Goal: Check status

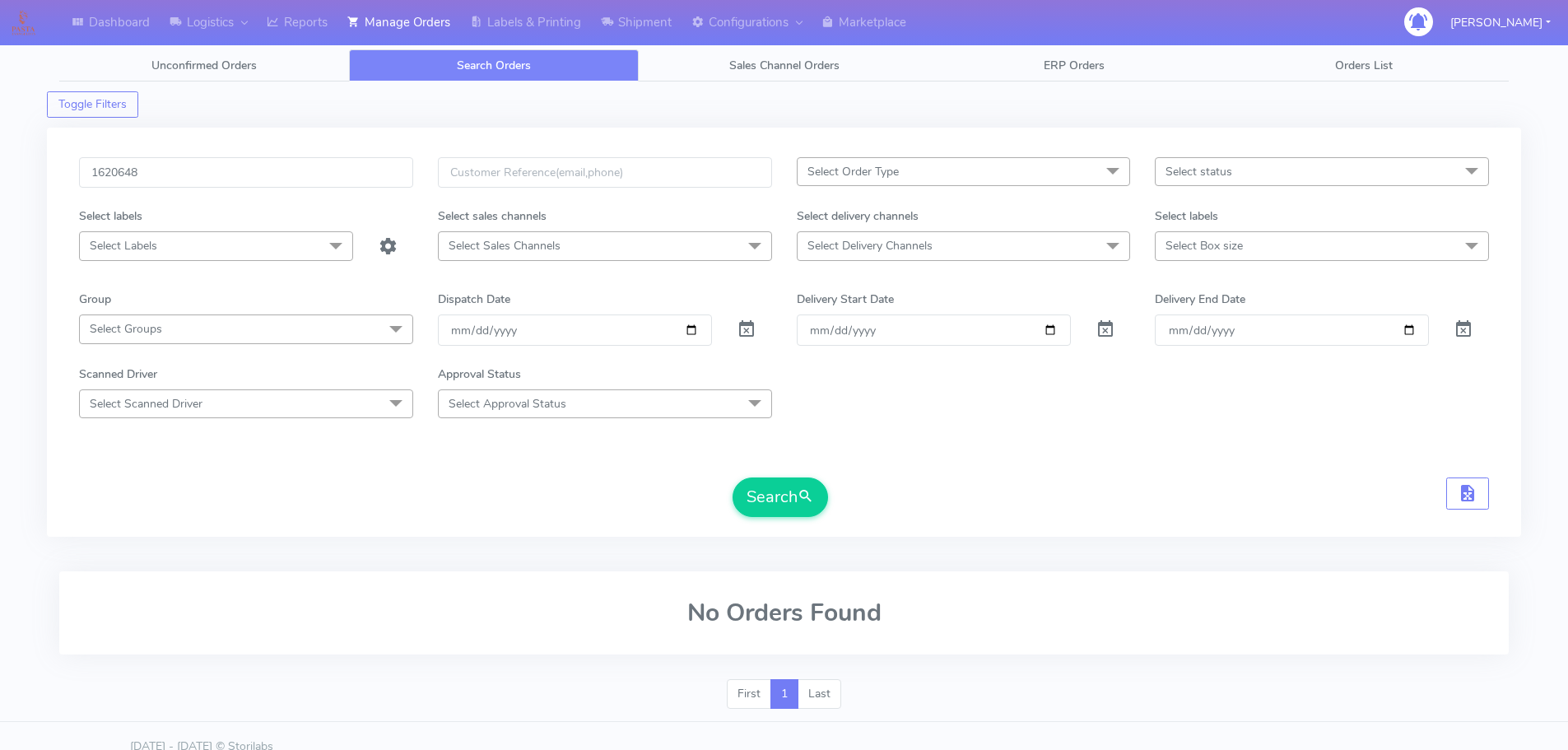
click at [732, 477] on button "Search" at bounding box center [780, 496] width 95 height 39
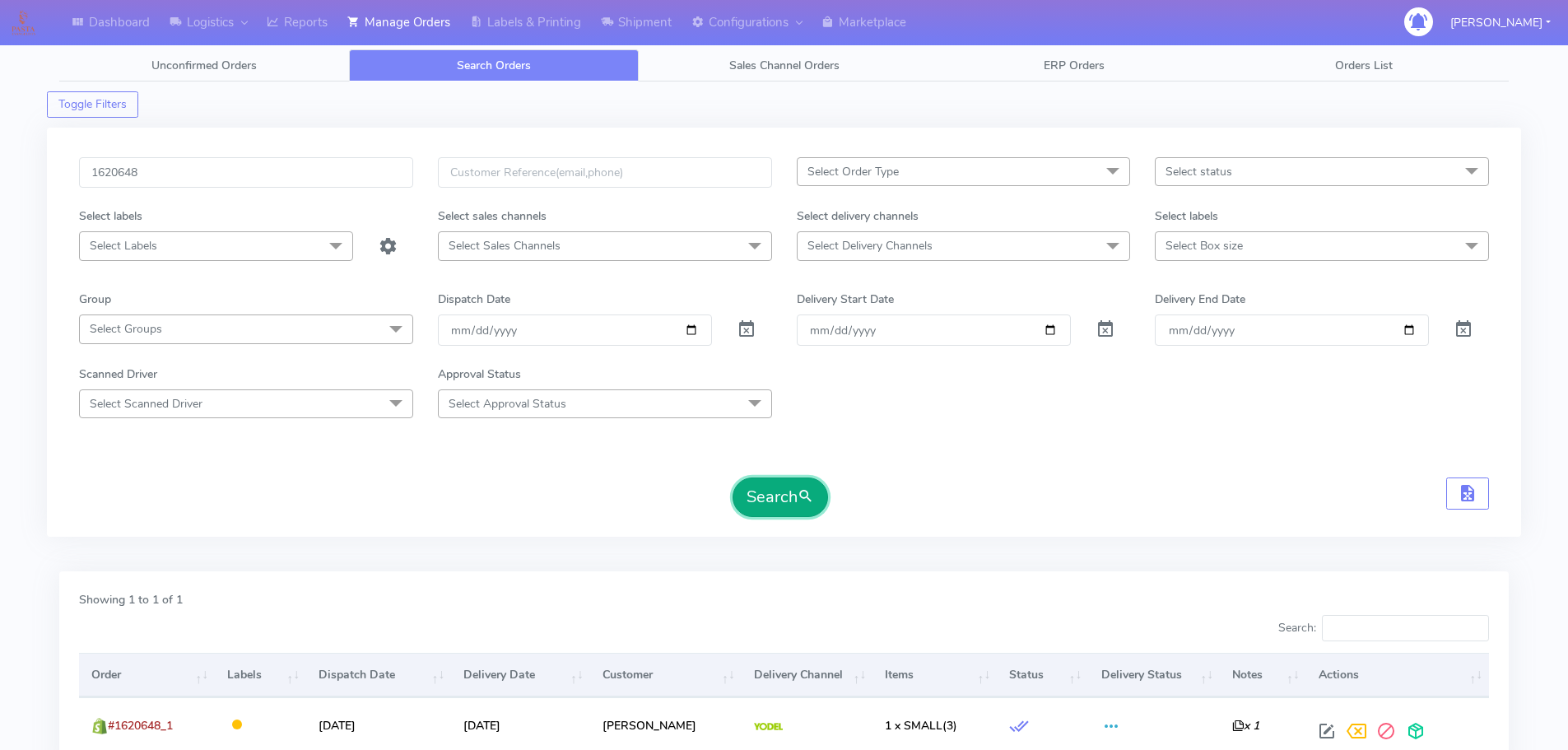
click at [770, 487] on button "Search" at bounding box center [780, 496] width 95 height 39
click at [368, 171] on input "1620648" at bounding box center [246, 173] width 334 height 30
click at [368, 170] on input "1620648" at bounding box center [246, 173] width 334 height 30
paste input "17956"
type input "1617956"
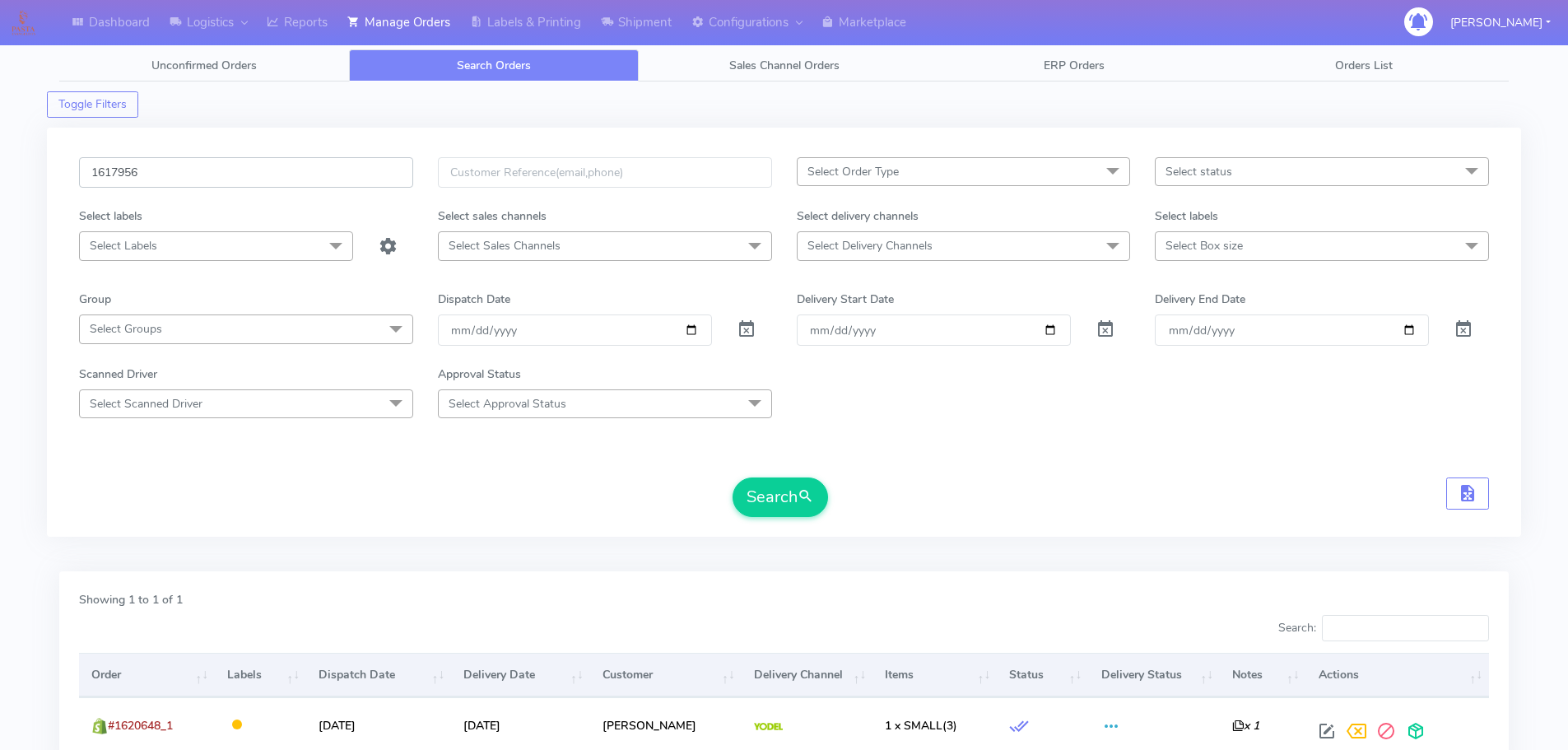
click at [732, 477] on button "Search" at bounding box center [780, 496] width 95 height 39
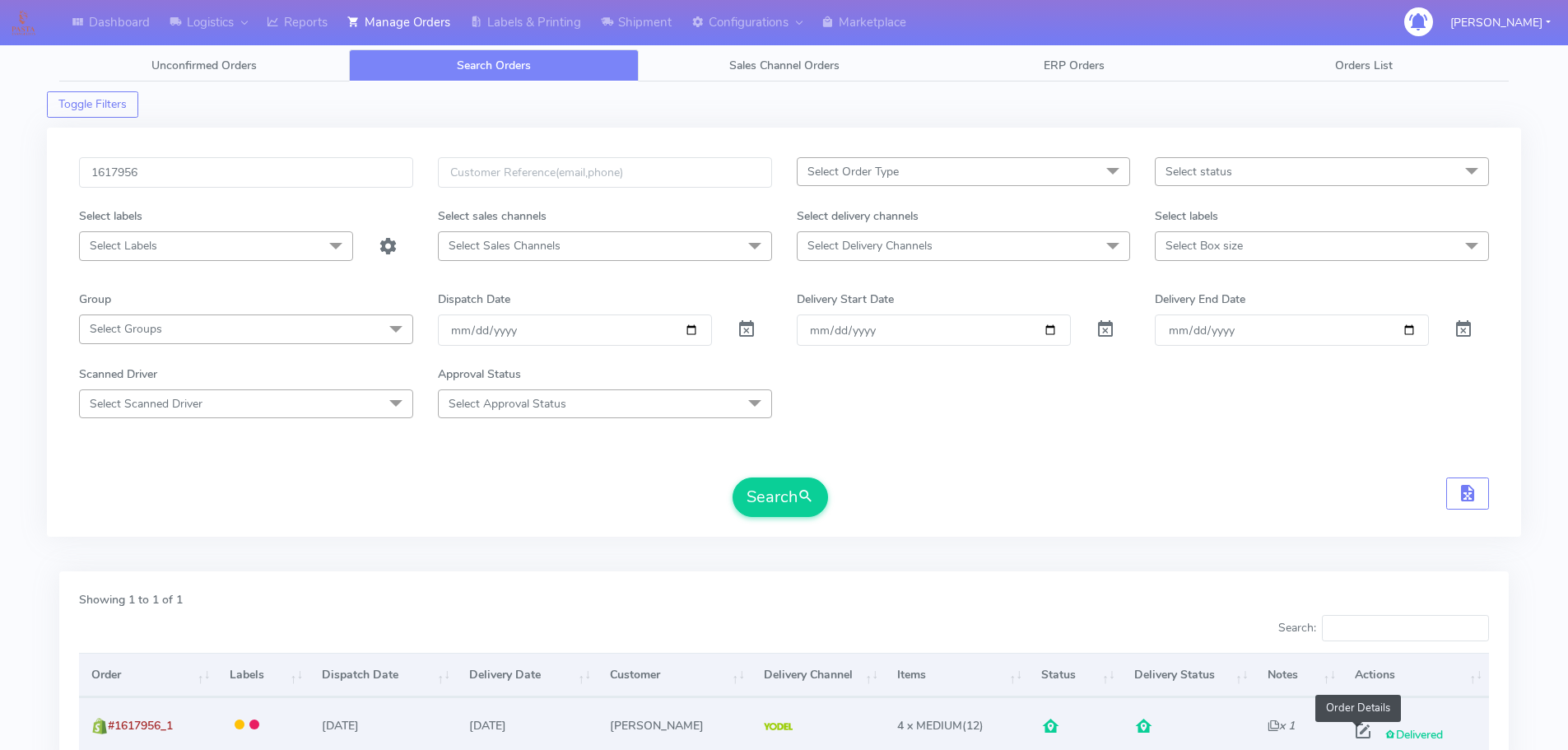
click at [1361, 734] on span at bounding box center [1362, 735] width 29 height 16
select select "5"
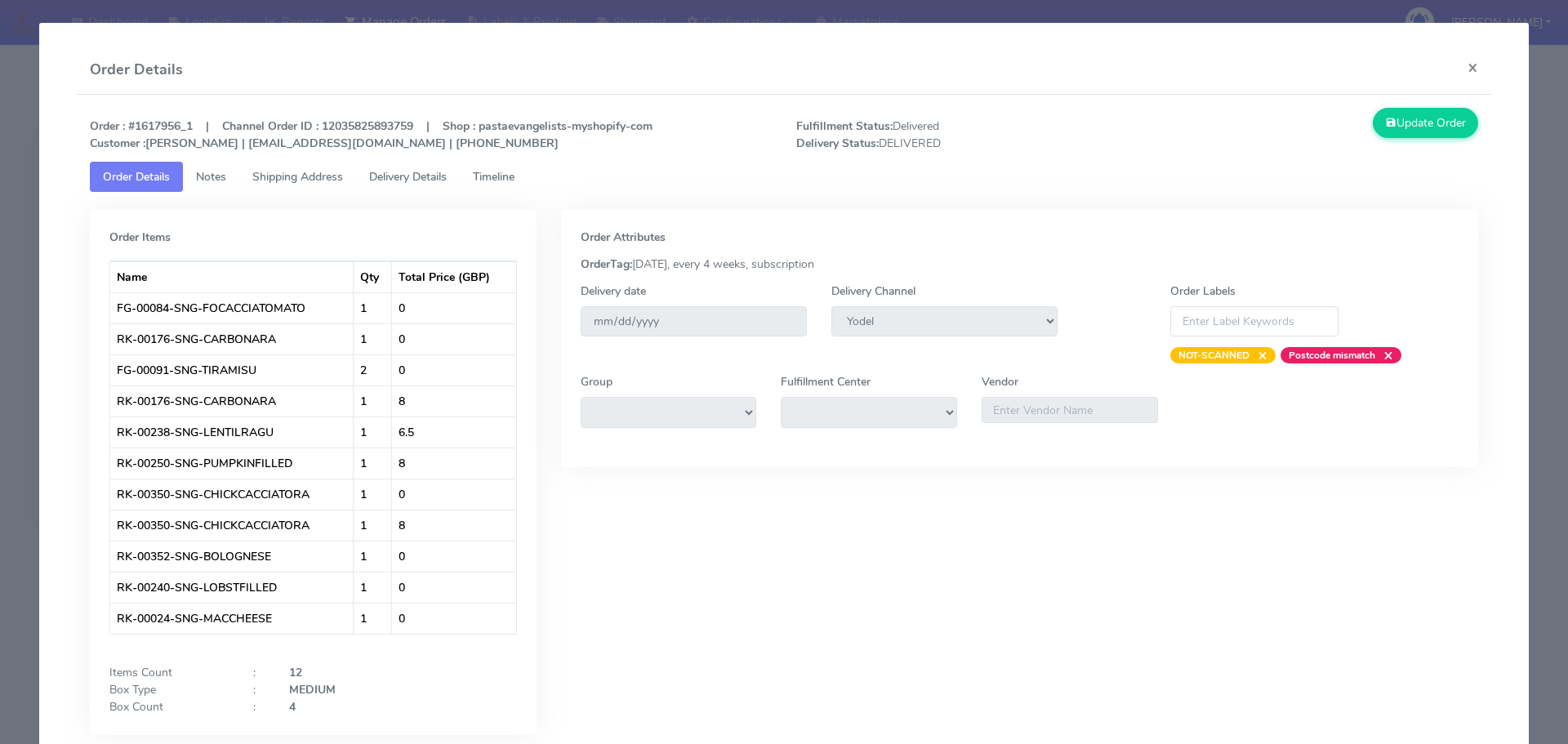
click at [403, 174] on span "Delivery Details" at bounding box center [408, 177] width 78 height 16
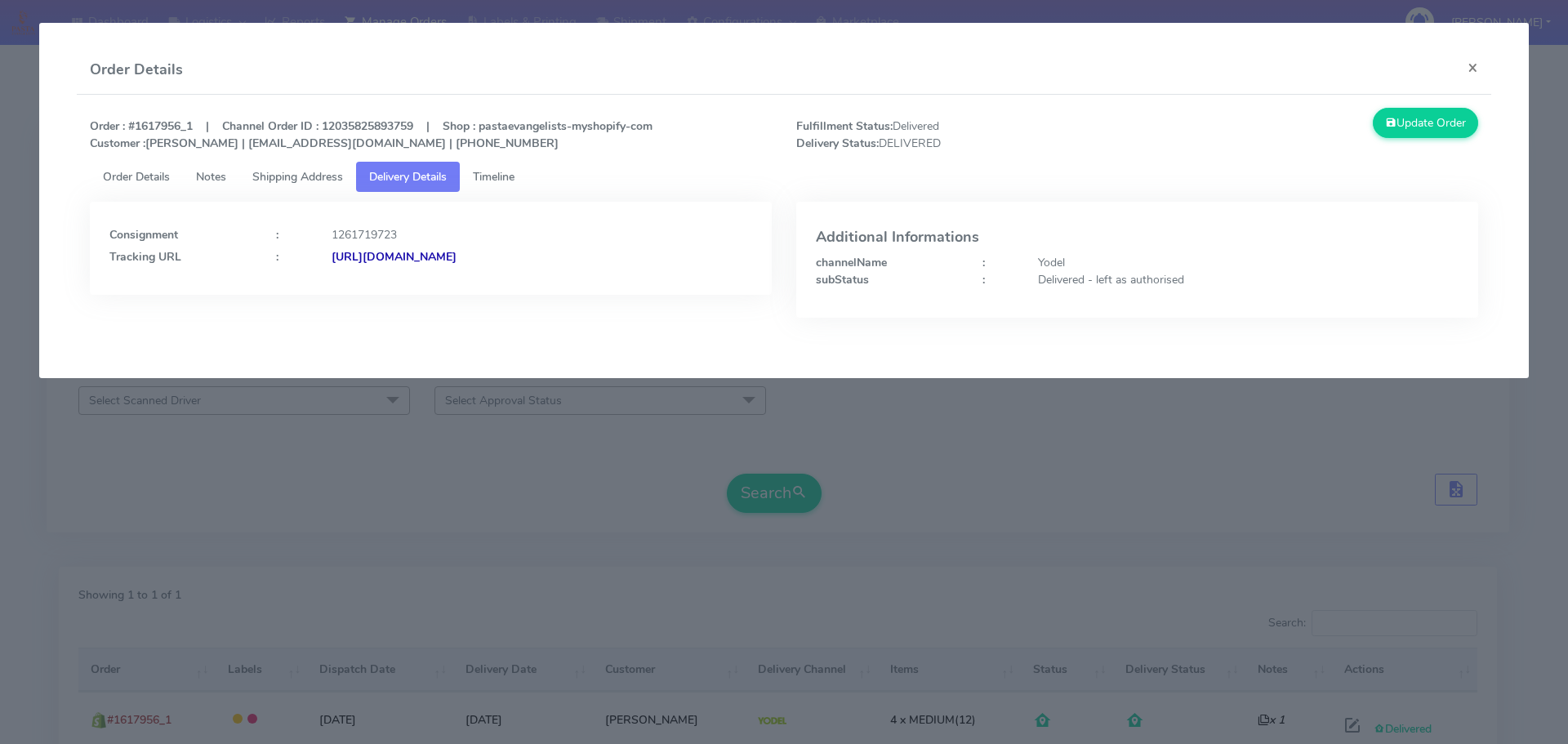
drag, startPoint x: 687, startPoint y: 268, endPoint x: 508, endPoint y: 293, distance: 180.7
click at [508, 293] on div "Consignment : 1261719723 Tracking URL : [URL][DOMAIN_NAME]" at bounding box center [431, 247] width 682 height 93
copy strong "JJD0002249960881444"
